Goal: Task Accomplishment & Management: Complete application form

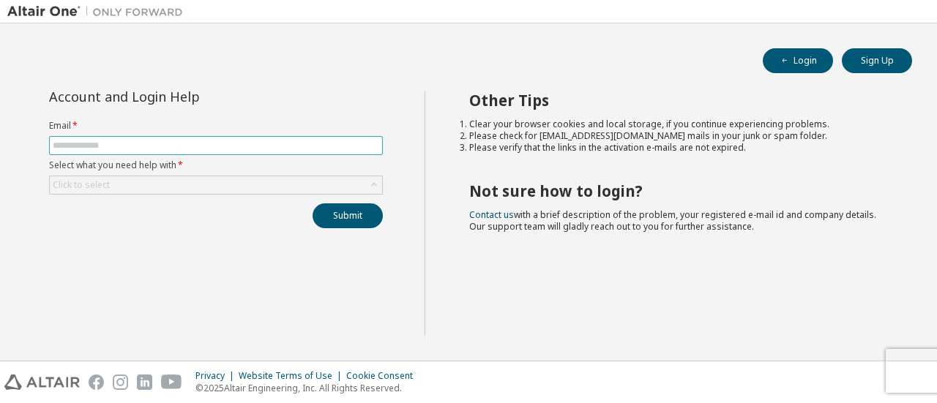
click at [288, 145] on input "text" at bounding box center [216, 146] width 327 height 12
type input "**********"
click at [202, 184] on div "Click to select" at bounding box center [216, 185] width 332 height 18
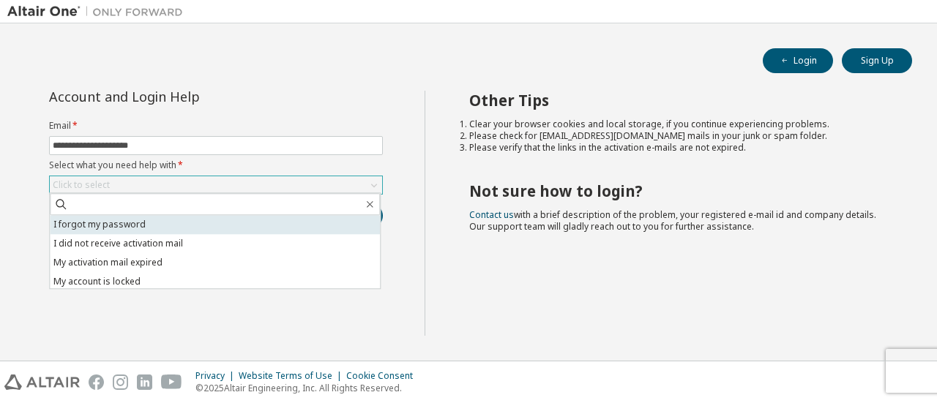
click at [191, 226] on li "I forgot my password" at bounding box center [215, 224] width 330 height 19
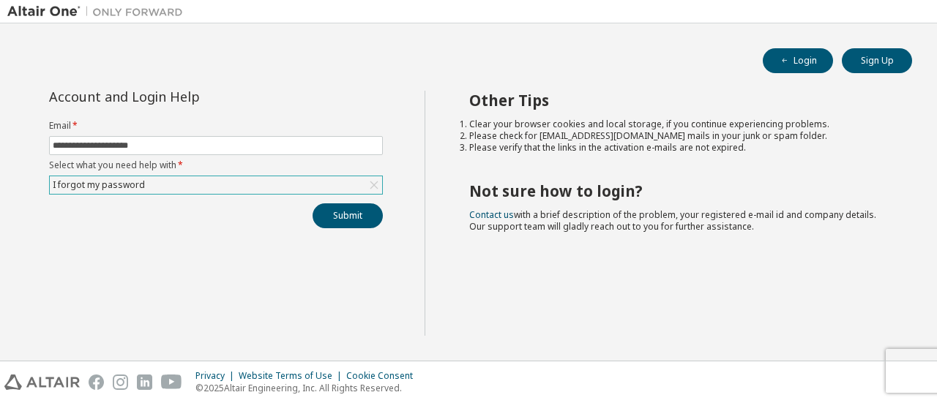
click at [373, 201] on div "**********" at bounding box center [215, 160] width 351 height 138
click at [371, 208] on button "Submit" at bounding box center [348, 216] width 70 height 25
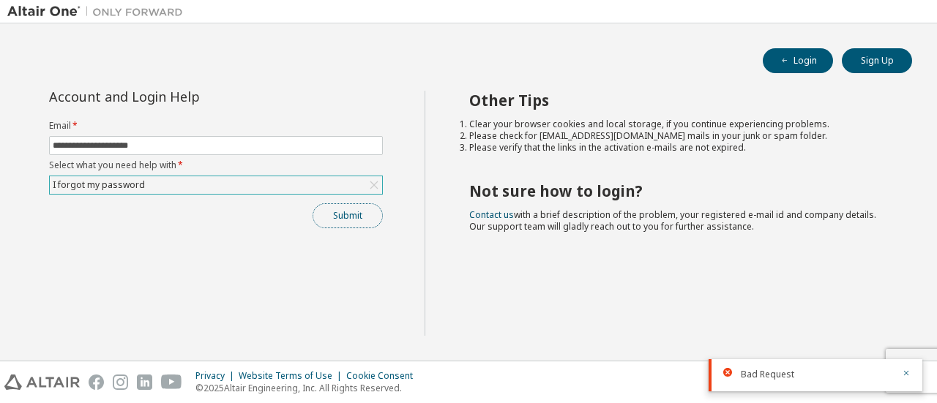
click at [371, 208] on button "Submit" at bounding box center [348, 216] width 70 height 25
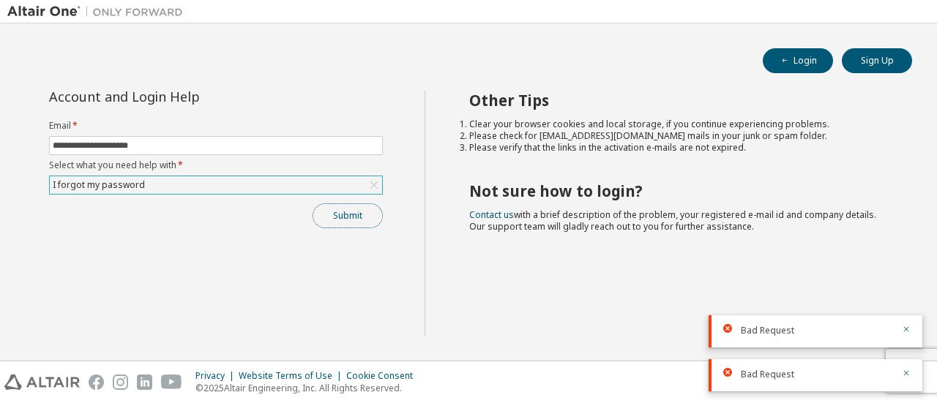
click at [355, 205] on button "Submit" at bounding box center [348, 216] width 70 height 25
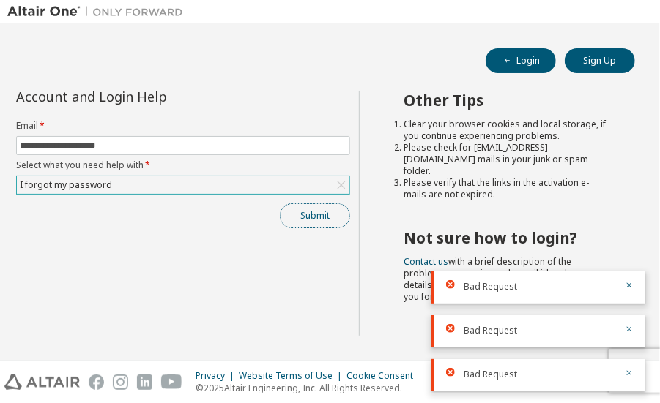
click at [313, 220] on button "Submit" at bounding box center [315, 216] width 70 height 25
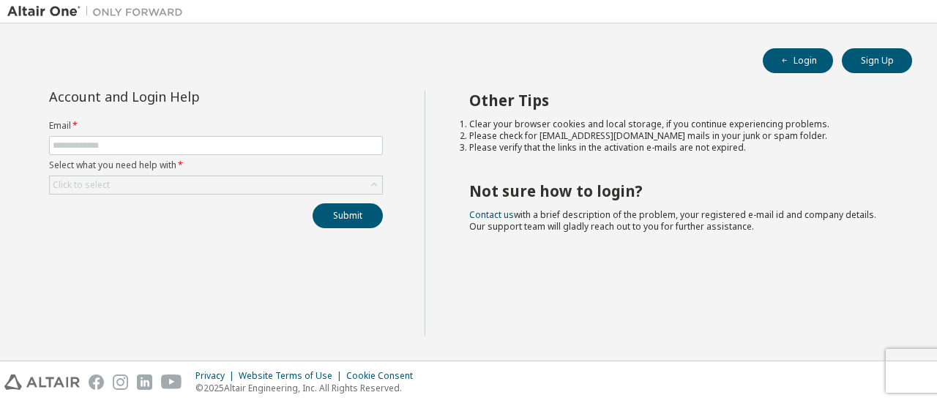
click at [253, 154] on form "Email * Select what you need help with * Click to select" at bounding box center [216, 157] width 334 height 75
click at [247, 144] on input "text" at bounding box center [216, 146] width 327 height 12
type input "**********"
click at [213, 186] on div "Click to select" at bounding box center [216, 185] width 332 height 18
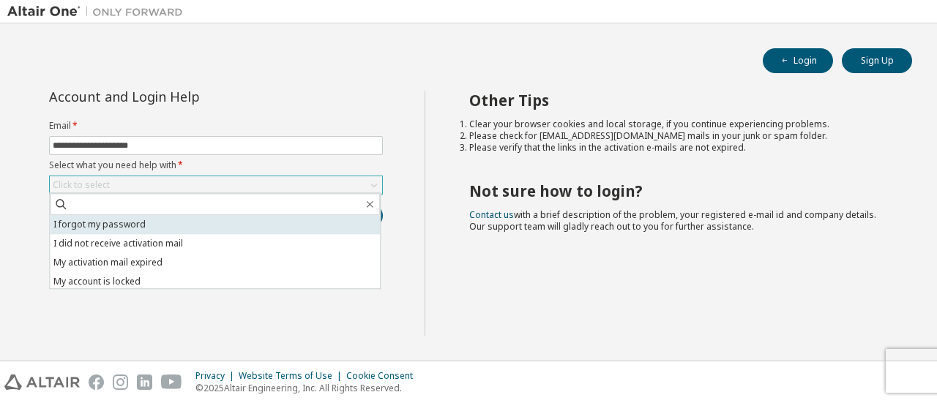
click at [205, 223] on li "I forgot my password" at bounding box center [215, 224] width 330 height 19
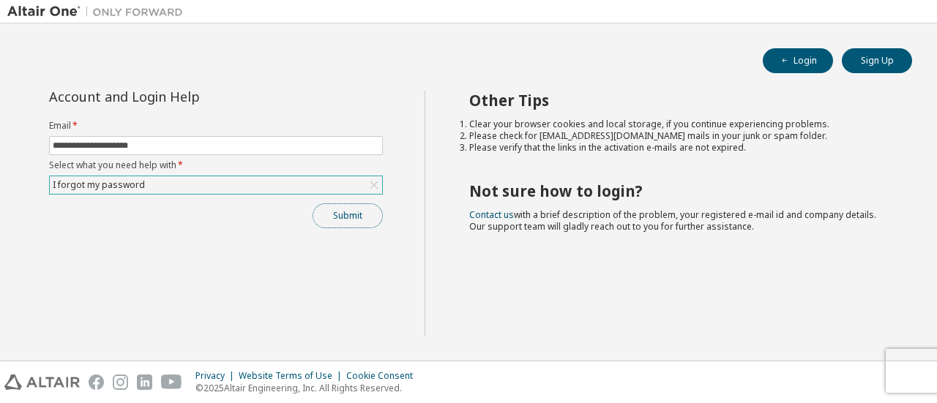
click at [344, 222] on button "Submit" at bounding box center [348, 216] width 70 height 25
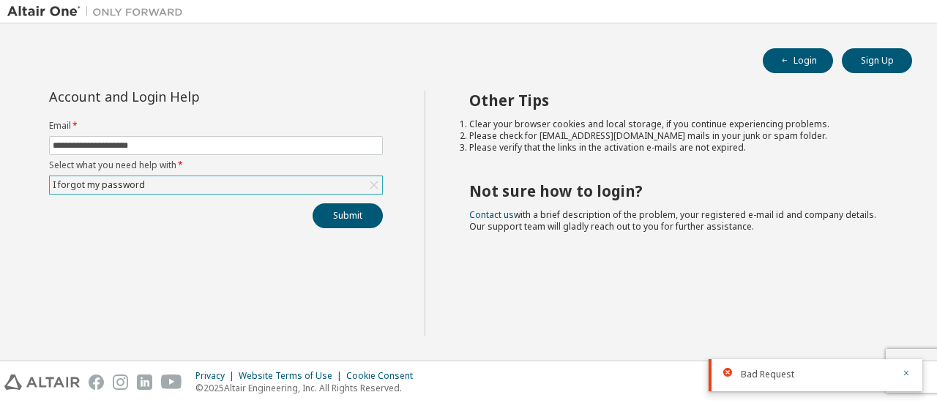
click at [900, 371] on div at bounding box center [902, 374] width 18 height 13
click at [908, 376] on icon "button" at bounding box center [906, 373] width 5 height 5
